Goal: Find specific page/section: Find specific page/section

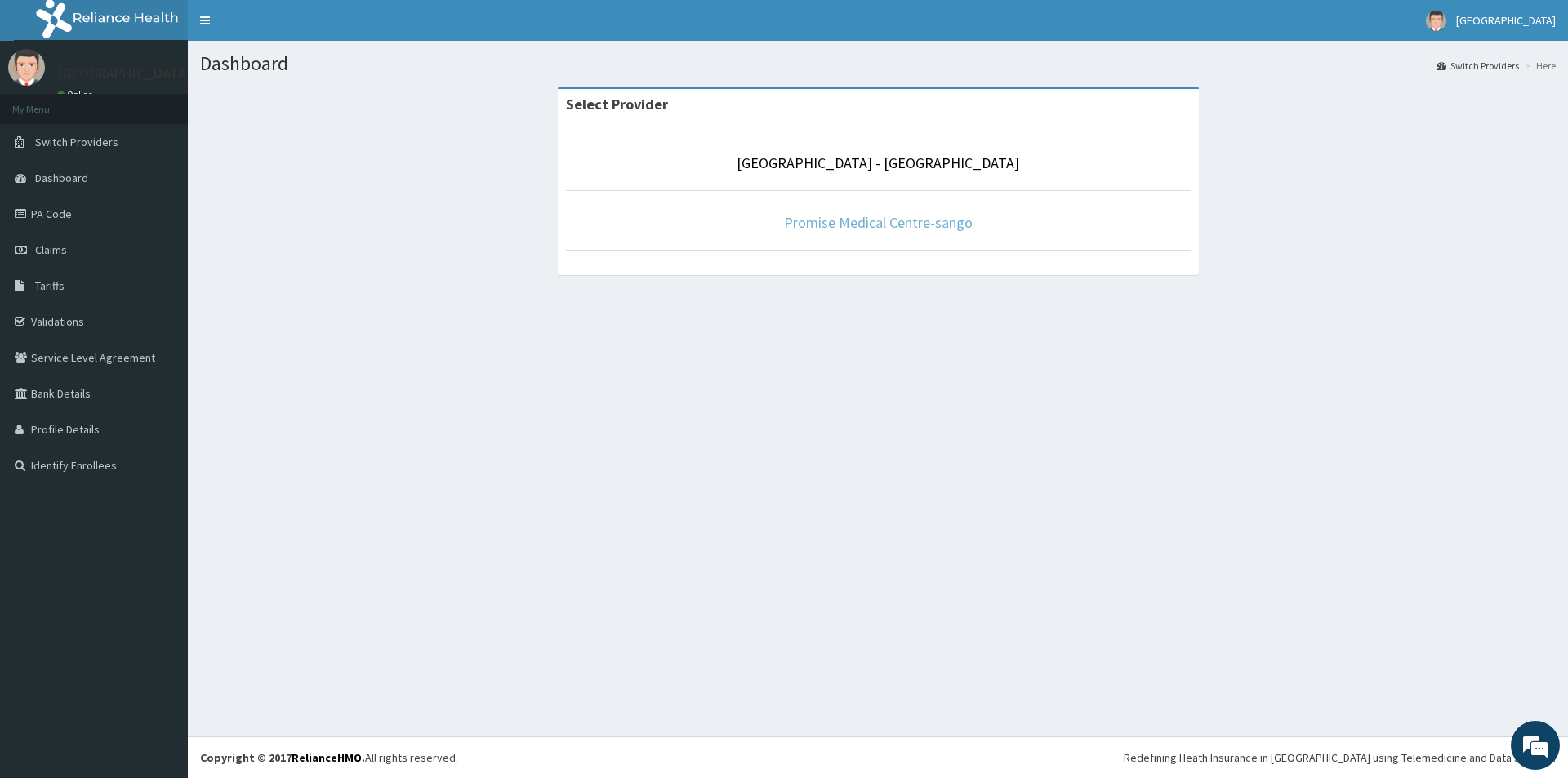
click at [833, 219] on link "Promise Medical Centre-sango" at bounding box center [878, 222] width 189 height 18
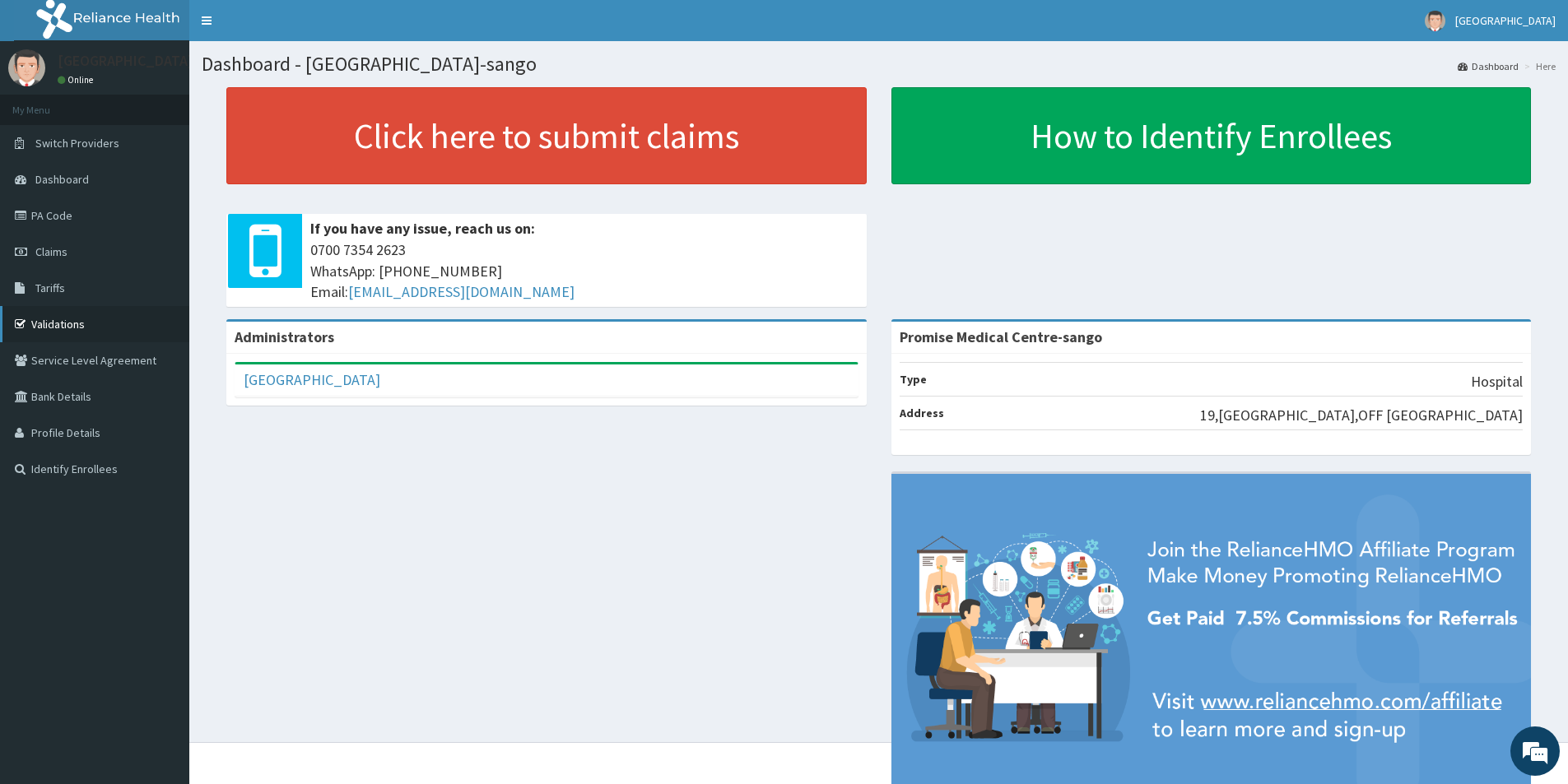
click at [44, 318] on link "Validations" at bounding box center [95, 324] width 189 height 36
